Goal: Browse casually

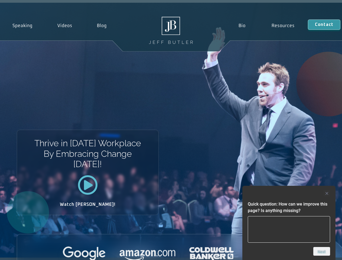
click at [171, 130] on div "Thrive in [DATE] Workplace By Embracing Change [DATE]! Watch [PERSON_NAME]!" at bounding box center [171, 130] width 342 height 255
click at [289, 193] on div at bounding box center [289, 193] width 82 height 6
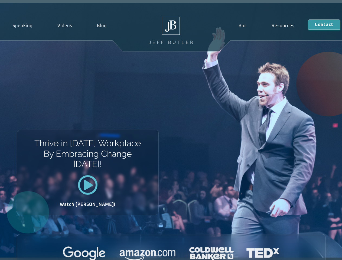
click at [321, 251] on div at bounding box center [171, 253] width 308 height 15
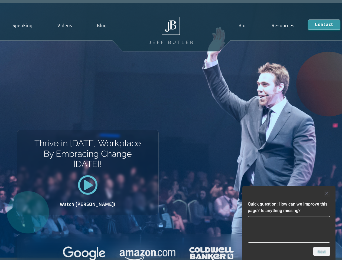
click at [171, 130] on div "Thrive in [DATE] Workplace By Embracing Change [DATE]! Watch [PERSON_NAME]!" at bounding box center [171, 130] width 342 height 255
click at [289, 193] on div at bounding box center [289, 193] width 82 height 6
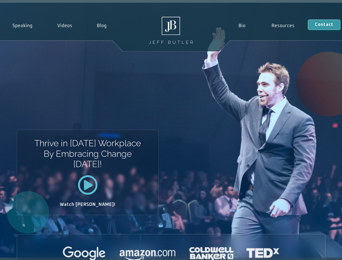
click at [321, 251] on div at bounding box center [171, 253] width 308 height 15
